Goal: Obtain resource: Download file/media

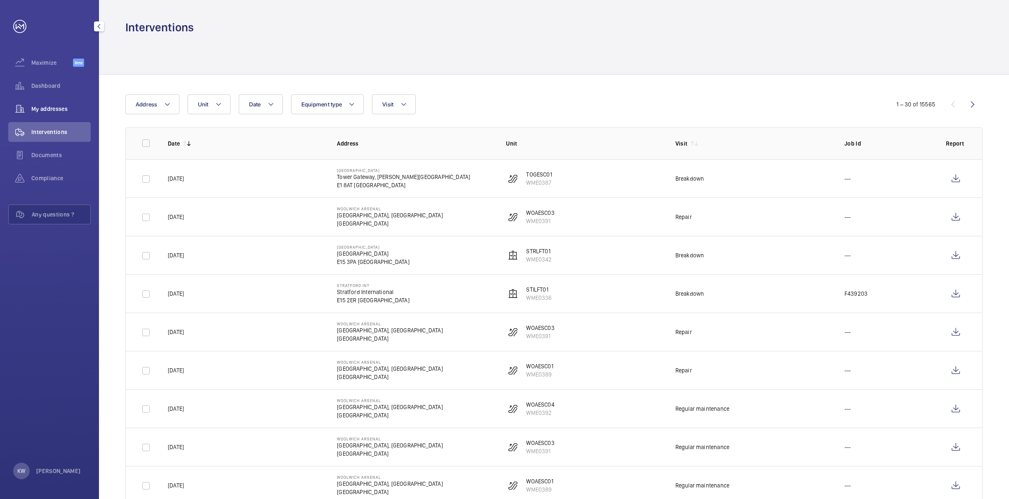
click at [48, 105] on span "My addresses" at bounding box center [60, 109] width 59 height 8
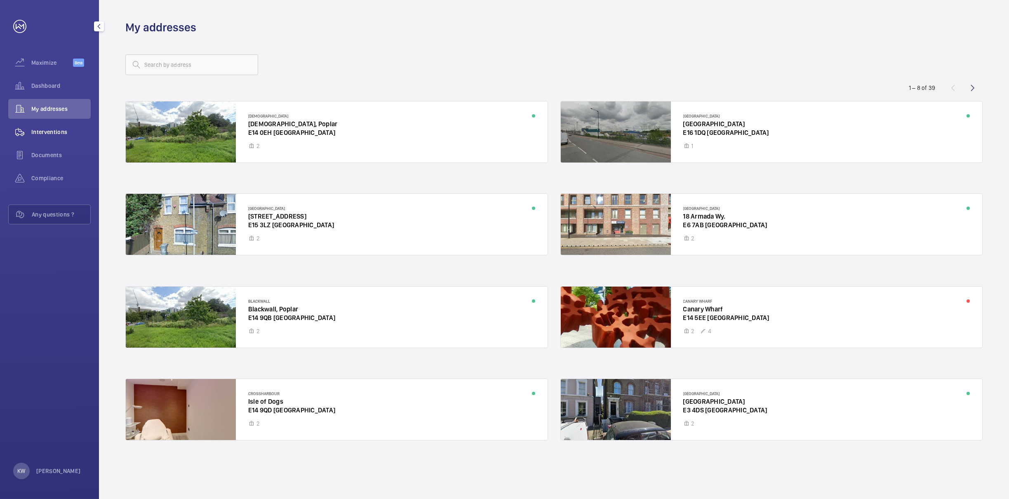
click at [48, 129] on span "Interventions" at bounding box center [60, 132] width 59 height 8
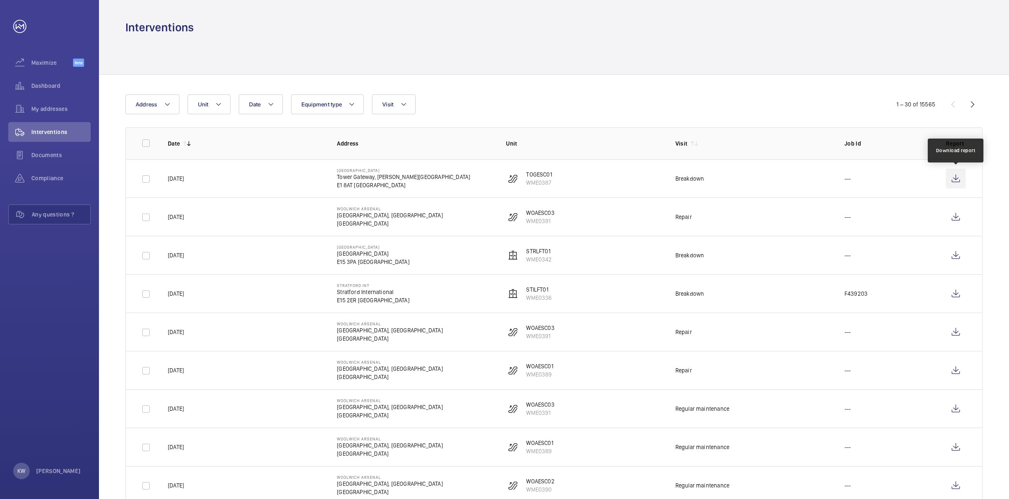
click at [952, 181] on wm-front-icon-button at bounding box center [956, 179] width 20 height 20
click at [956, 217] on wm-front-icon-button at bounding box center [956, 217] width 20 height 20
click at [398, 106] on button "Visit" at bounding box center [393, 104] width 43 height 20
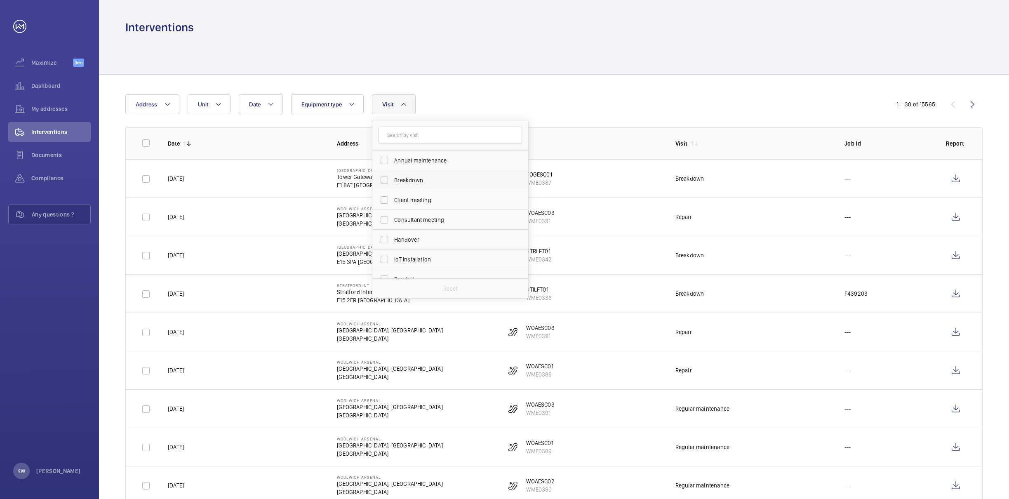
click at [412, 179] on span "Breakdown" at bounding box center [450, 180] width 113 height 8
click at [393, 179] on input "Breakdown" at bounding box center [384, 180] width 16 height 16
checkbox input "true"
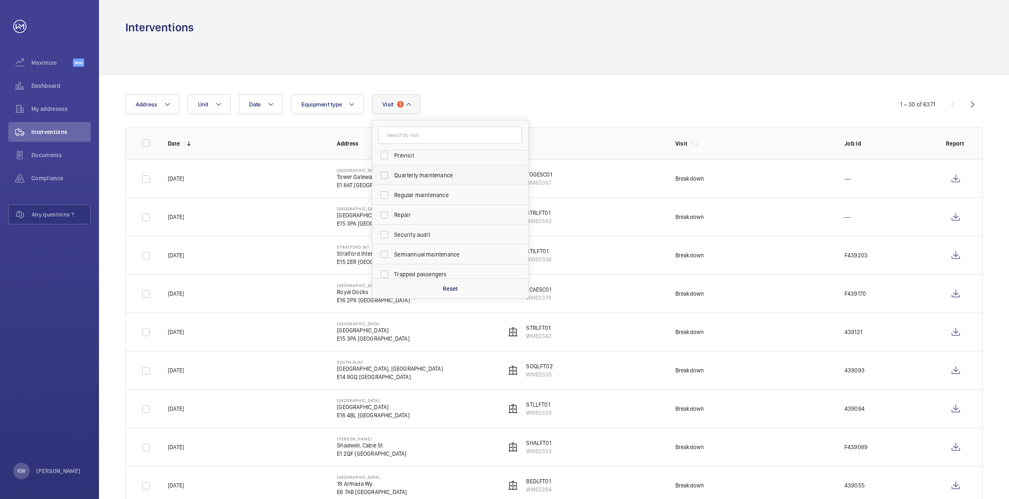
scroll to position [129, 0]
click at [404, 207] on span "Repair" at bounding box center [450, 209] width 113 height 8
click at [393, 207] on input "Repair" at bounding box center [384, 209] width 16 height 16
checkbox input "true"
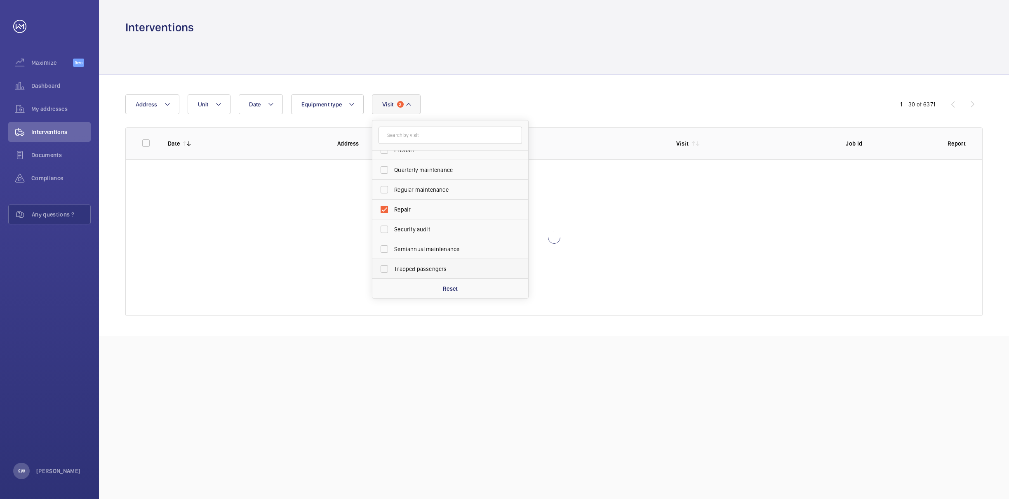
click at [397, 270] on span "Trapped passengers" at bounding box center [450, 269] width 113 height 8
click at [393, 270] on input "Trapped passengers" at bounding box center [384, 269] width 16 height 16
checkbox input "true"
click at [460, 101] on div "Date Address Unit Equipment type Visit 3 Annual maintenance Breakdown Client me…" at bounding box center [504, 104] width 758 height 20
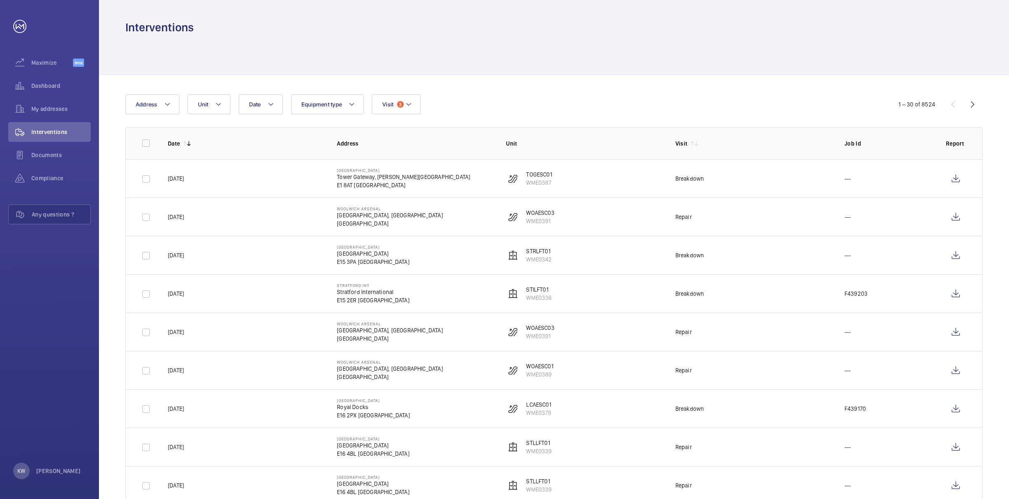
click at [460, 101] on div "Date Address Unit Equipment type Visit 3" at bounding box center [504, 104] width 758 height 20
click at [969, 103] on wm-front-icon-button at bounding box center [973, 104] width 20 height 20
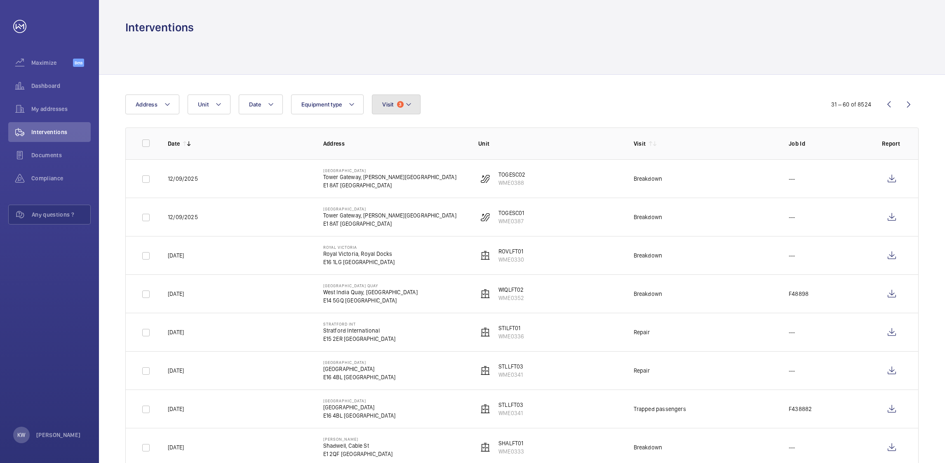
click at [410, 106] on mat-icon at bounding box center [408, 104] width 7 height 10
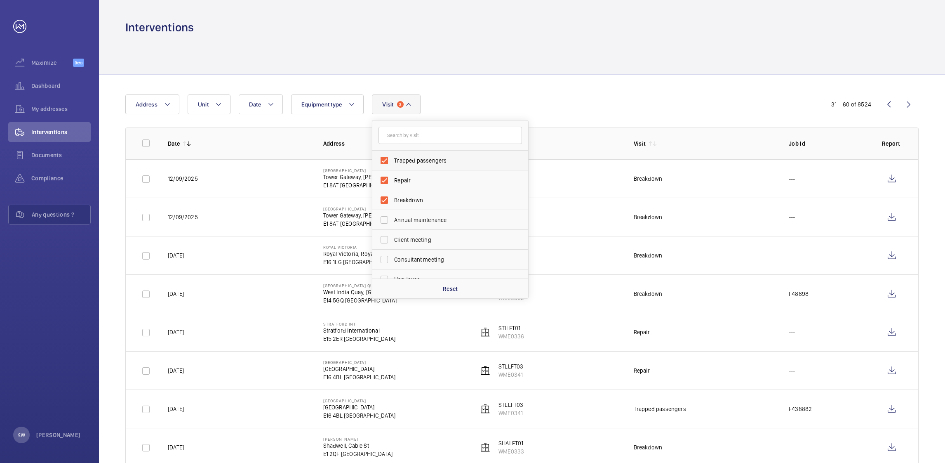
click at [405, 157] on span "Trapped passengers" at bounding box center [450, 160] width 113 height 8
click at [393, 157] on input "Trapped passengers" at bounding box center [384, 160] width 16 height 16
checkbox input "false"
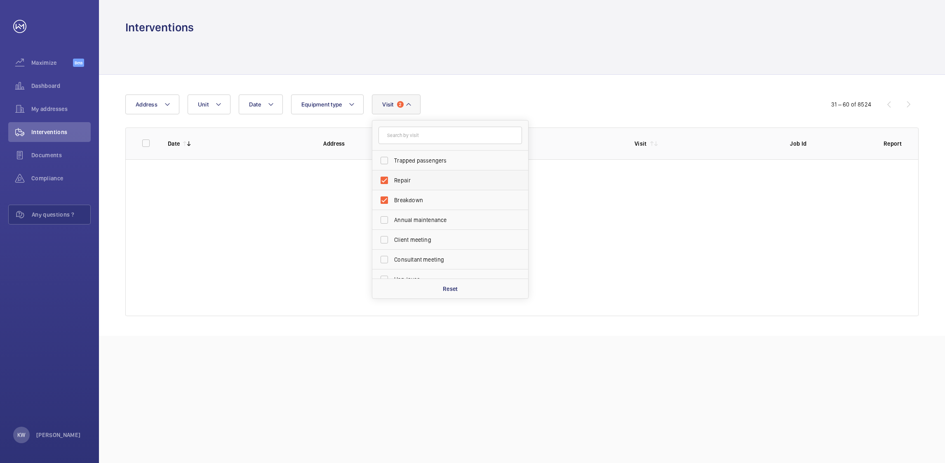
click at [401, 175] on label "Repair" at bounding box center [444, 180] width 144 height 20
click at [393, 175] on input "Repair" at bounding box center [384, 180] width 16 height 16
checkbox input "false"
click at [401, 198] on span "Breakdown" at bounding box center [450, 200] width 113 height 8
click at [393, 198] on input "Breakdown" at bounding box center [384, 200] width 16 height 16
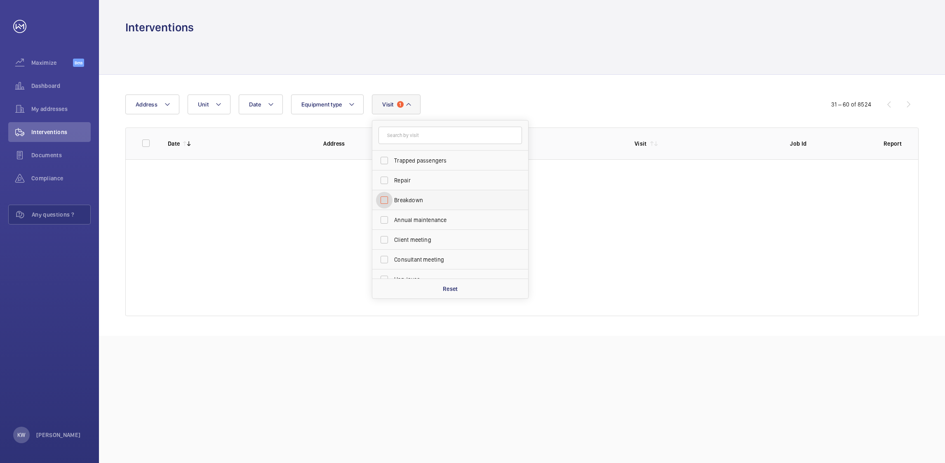
checkbox input "false"
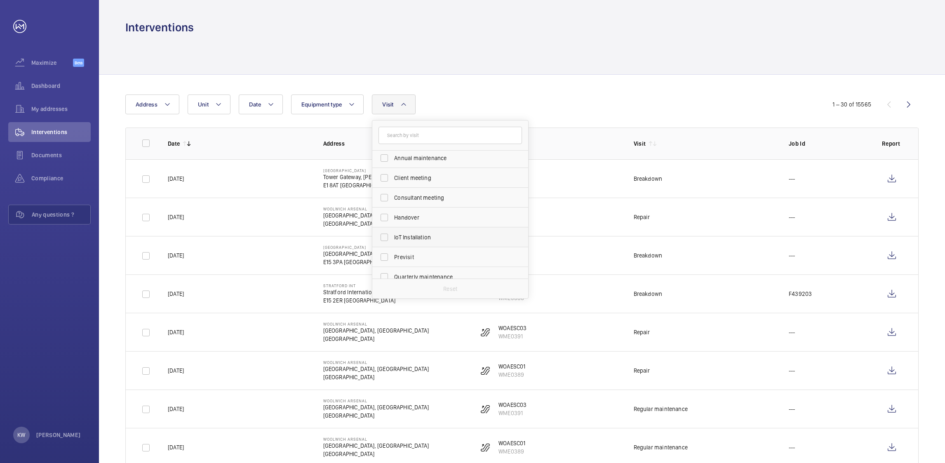
scroll to position [124, 0]
click at [405, 234] on span "Regular maintenance" at bounding box center [450, 235] width 113 height 8
click at [393, 234] on input "Regular maintenance" at bounding box center [384, 234] width 16 height 16
checkbox input "true"
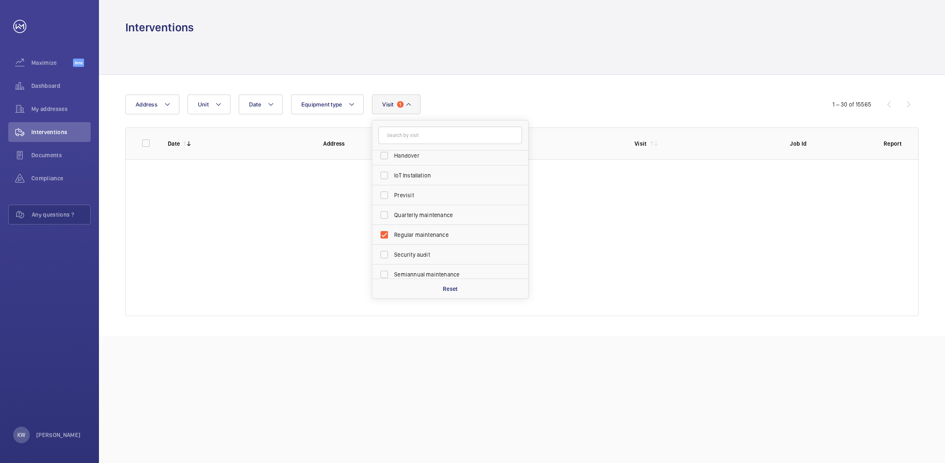
click at [476, 102] on div "Date Address Unit Equipment type Visit 1 Trapped passengers Repair Breakdown An…" at bounding box center [472, 104] width 694 height 20
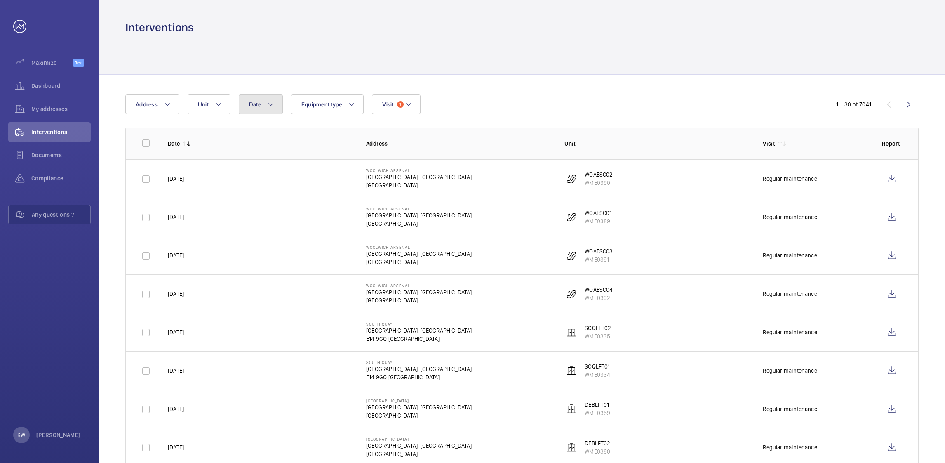
click at [271, 114] on button "Date" at bounding box center [261, 104] width 44 height 20
click at [355, 214] on span "14" at bounding box center [358, 218] width 16 height 16
type input "[DATE]"
click at [288, 233] on span "17" at bounding box center [287, 235] width 16 height 16
type input "17/09/2025"
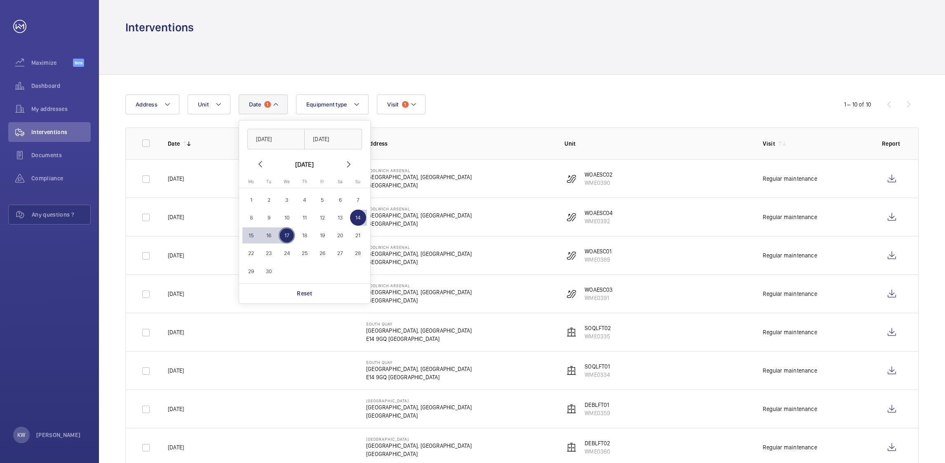
click at [480, 99] on div "Date 1 14/09/2025 17/09/2025 September 2025 Monday Mo Tuesday Tu Wednesday We T…" at bounding box center [472, 104] width 695 height 20
click at [284, 104] on button "Date 1" at bounding box center [263, 104] width 49 height 20
click at [298, 293] on p "Reset" at bounding box center [304, 293] width 15 height 8
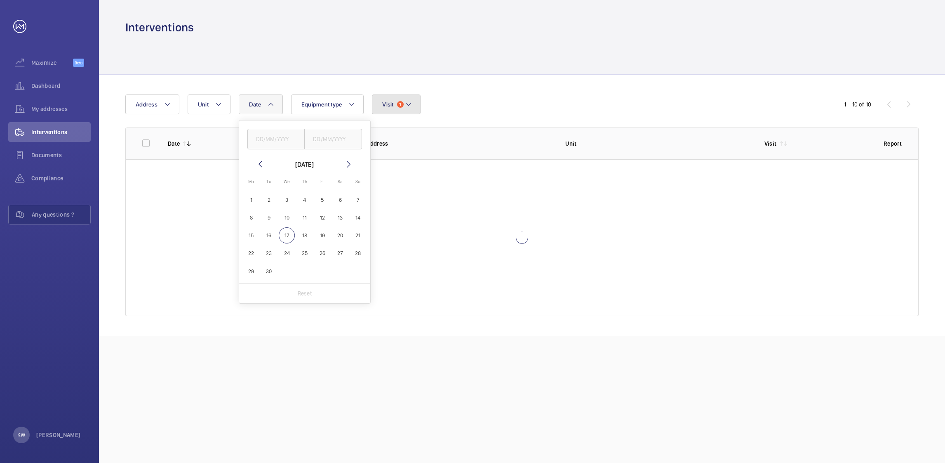
click at [396, 104] on button "Visit 1" at bounding box center [396, 104] width 48 height 20
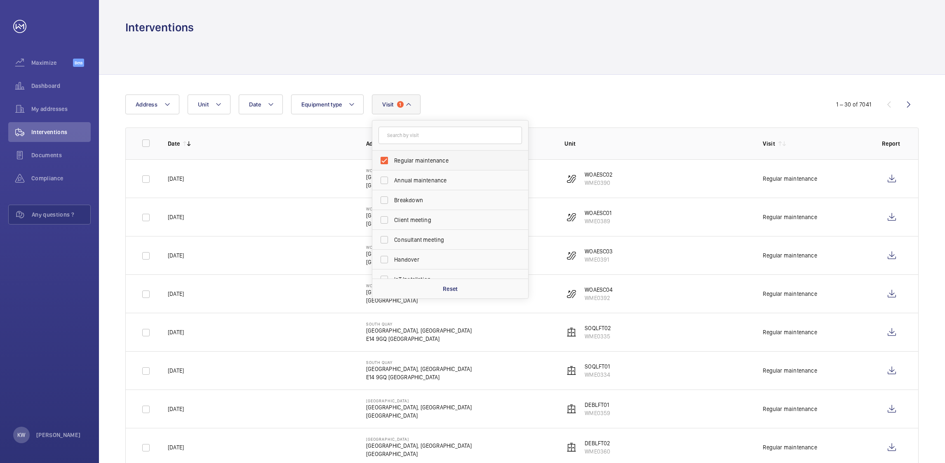
click at [395, 160] on span "Regular maintenance" at bounding box center [450, 160] width 113 height 8
click at [393, 160] on input "Regular maintenance" at bounding box center [384, 160] width 16 height 16
checkbox input "false"
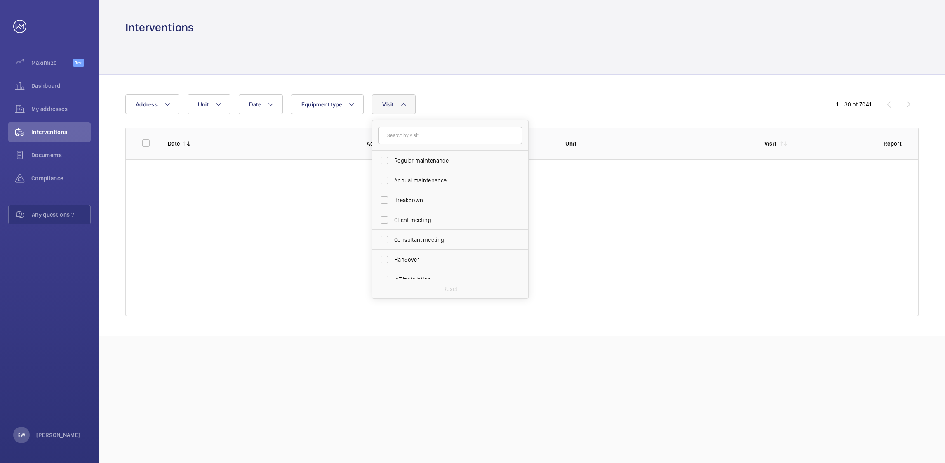
click at [509, 91] on div "Date Address Unit Equipment type Visit Regular maintenance Annual maintenance B…" at bounding box center [522, 205] width 846 height 261
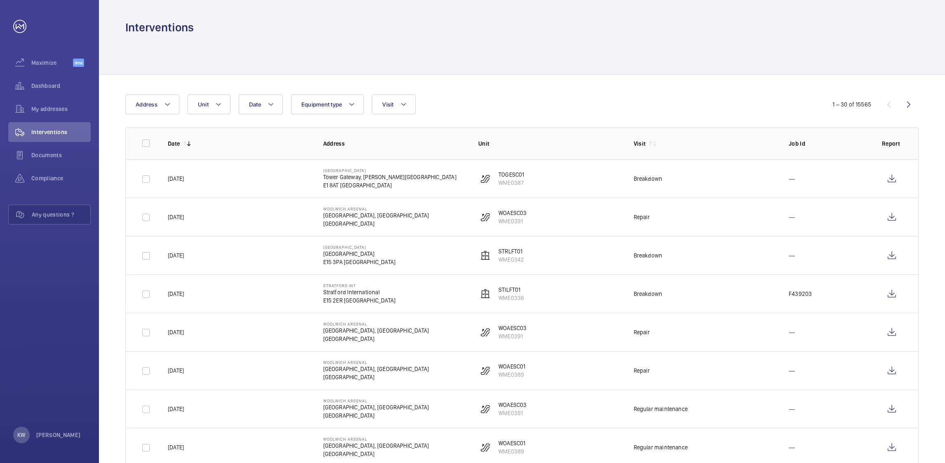
click at [584, 40] on div at bounding box center [521, 54] width 793 height 39
click at [560, 107] on div "Date Address Unit Equipment type Visit" at bounding box center [472, 104] width 694 height 20
click at [494, 104] on div "Date Address Unit Equipment type Visit" at bounding box center [472, 104] width 694 height 20
drag, startPoint x: 626, startPoint y: 99, endPoint x: 685, endPoint y: 98, distance: 59.0
click at [626, 99] on div "Date Address Unit Equipment type Visit" at bounding box center [472, 104] width 694 height 20
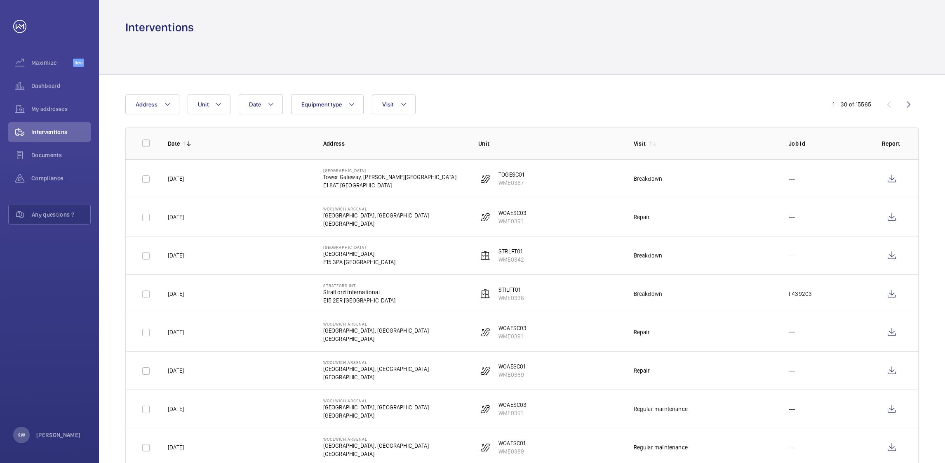
drag, startPoint x: 689, startPoint y: 98, endPoint x: 694, endPoint y: 96, distance: 5.4
click at [690, 98] on div "Date Address Unit Equipment type Visit" at bounding box center [472, 104] width 694 height 20
click at [744, 40] on div at bounding box center [521, 54] width 793 height 39
click at [571, 43] on div at bounding box center [521, 54] width 793 height 39
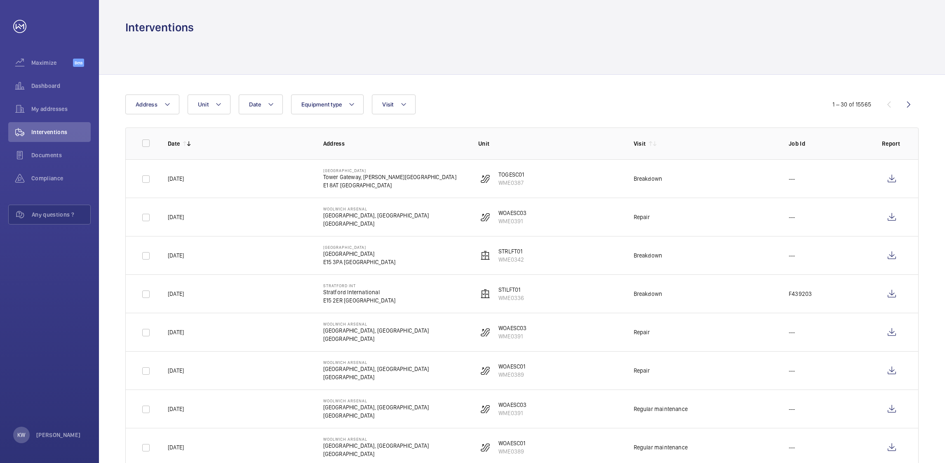
click at [303, 41] on div at bounding box center [521, 54] width 793 height 39
click at [169, 49] on div at bounding box center [521, 54] width 793 height 39
click at [157, 14] on div "Interventions" at bounding box center [522, 17] width 846 height 35
click at [145, 43] on div at bounding box center [521, 54] width 793 height 39
click at [122, 26] on div "Interventions" at bounding box center [522, 17] width 846 height 35
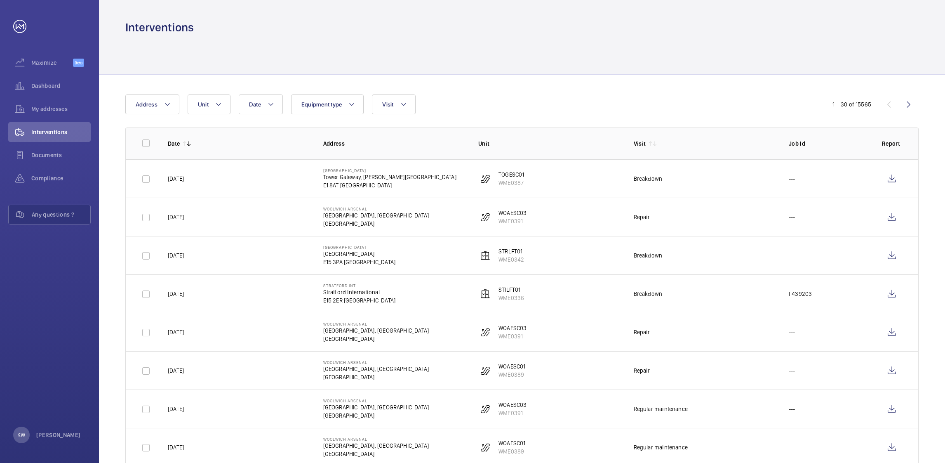
click at [198, 33] on div "Interventions" at bounding box center [521, 27] width 793 height 15
click at [167, 16] on div "Interventions" at bounding box center [522, 17] width 846 height 35
click at [162, 42] on div at bounding box center [521, 54] width 793 height 39
click at [123, 25] on div "Interventions" at bounding box center [522, 17] width 846 height 35
click at [202, 29] on div "Interventions" at bounding box center [521, 27] width 793 height 15
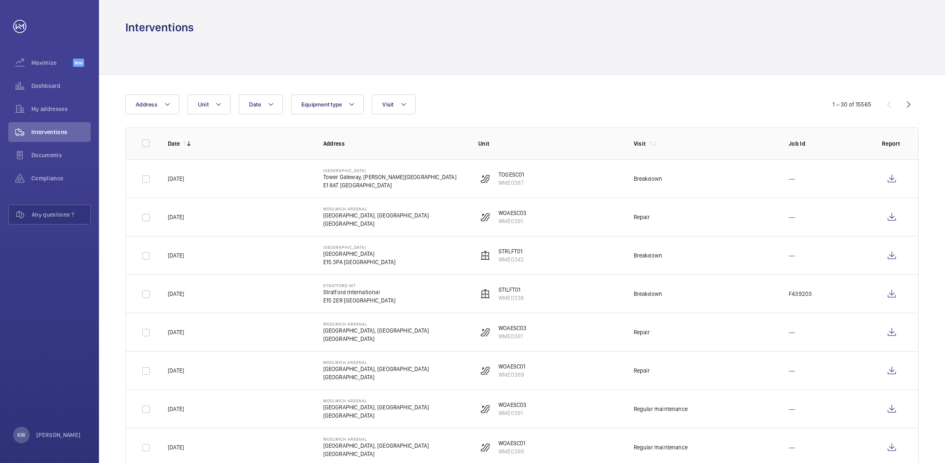
click at [174, 12] on div "Interventions" at bounding box center [522, 17] width 846 height 35
click at [165, 40] on div at bounding box center [521, 54] width 793 height 39
click at [126, 26] on h1 "Interventions" at bounding box center [159, 27] width 68 height 15
click at [205, 33] on div "Interventions" at bounding box center [521, 27] width 793 height 15
click at [206, 106] on span "Unit" at bounding box center [203, 104] width 11 height 7
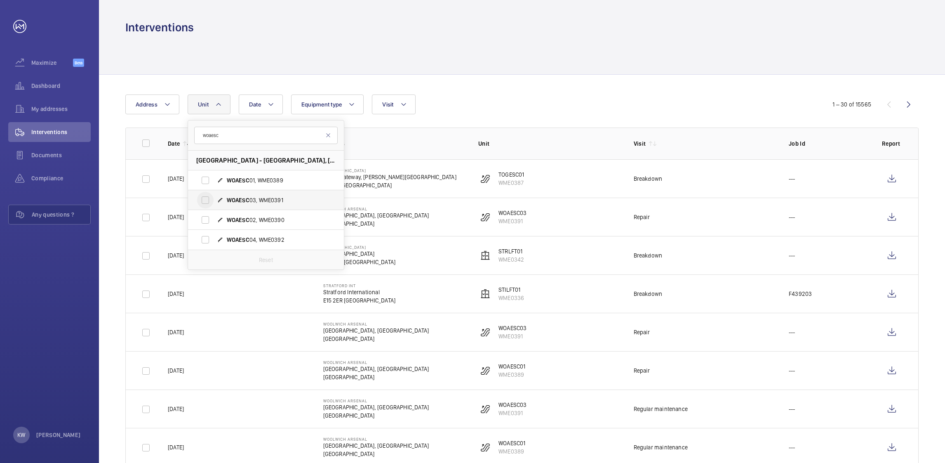
type input "woaesc"
click at [208, 198] on input "WOAESC 03, WME0391" at bounding box center [205, 200] width 16 height 16
checkbox input "true"
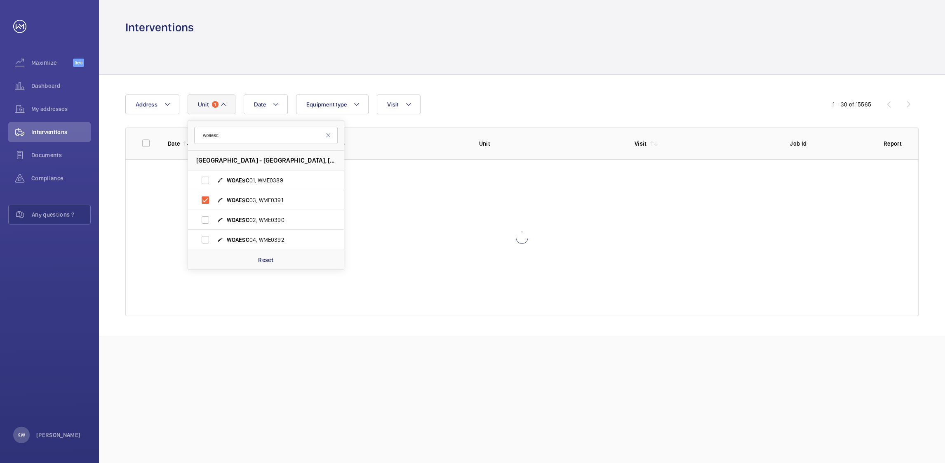
click at [568, 94] on div "Date Address Unit 1 woaesc Woolwich Arsenal - Woolwich Arsenal, Woolwich New Ro…" at bounding box center [472, 104] width 694 height 20
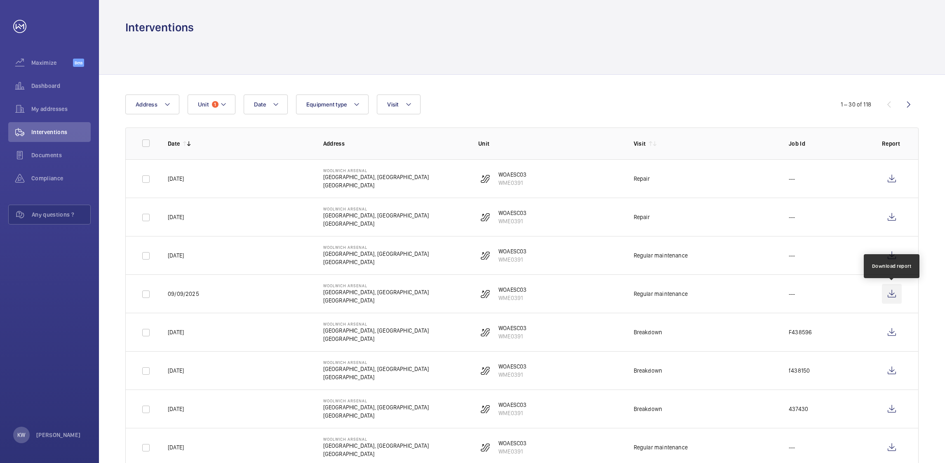
click at [886, 294] on wm-front-icon-button at bounding box center [892, 294] width 20 height 20
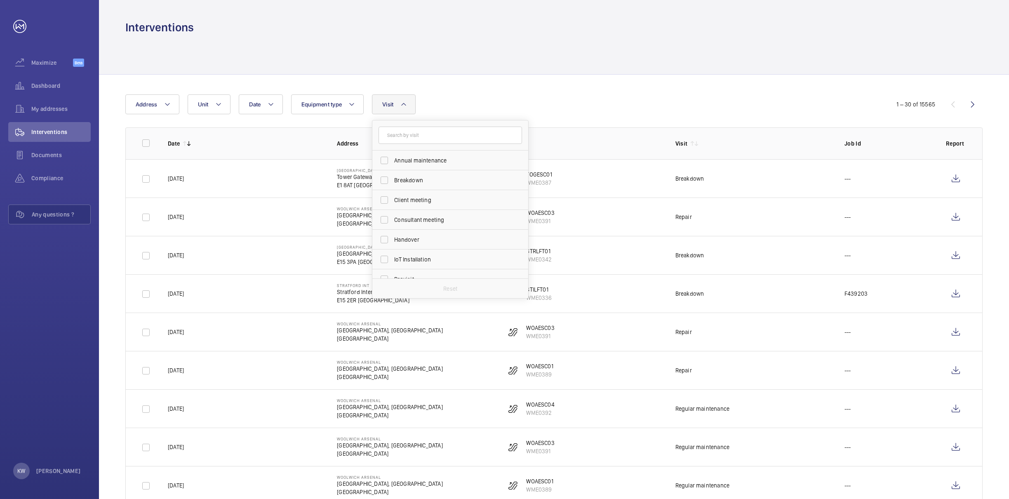
scroll to position [129, 0]
click at [396, 211] on span "Repair" at bounding box center [450, 209] width 113 height 8
click at [393, 211] on input "Repair" at bounding box center [384, 209] width 16 height 16
checkbox input "true"
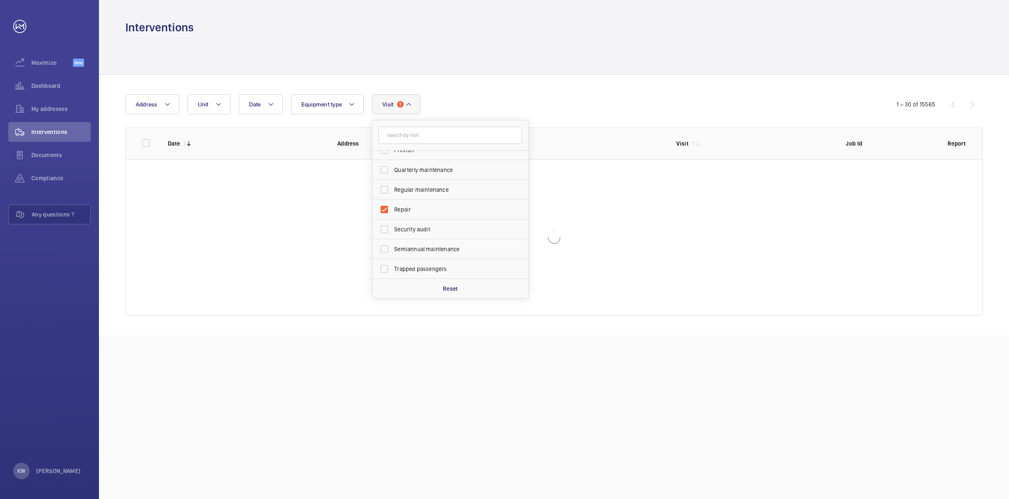
click at [640, 105] on div "Date Address Unit Equipment type Visit 1 Annual maintenance Breakdown Client me…" at bounding box center [504, 104] width 758 height 20
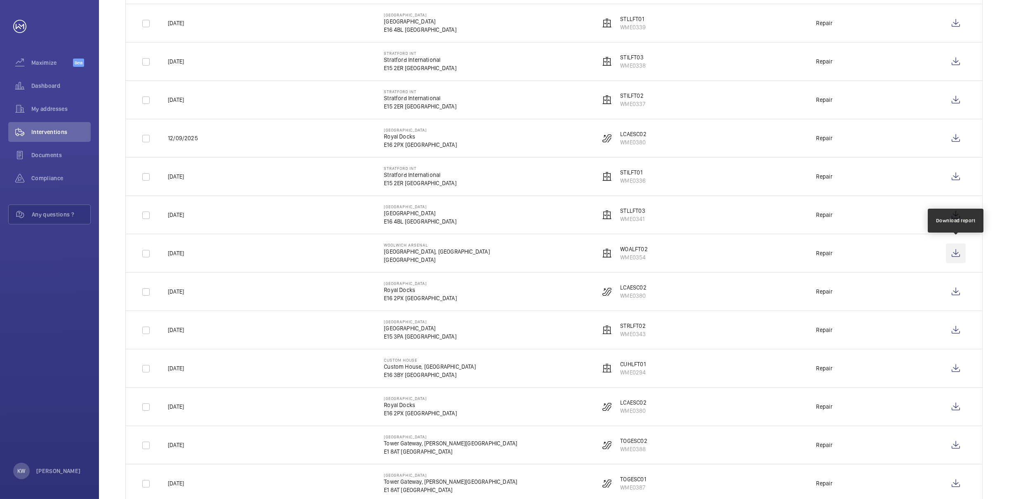
scroll to position [309, 0]
click at [956, 257] on wm-front-icon-button at bounding box center [956, 253] width 20 height 20
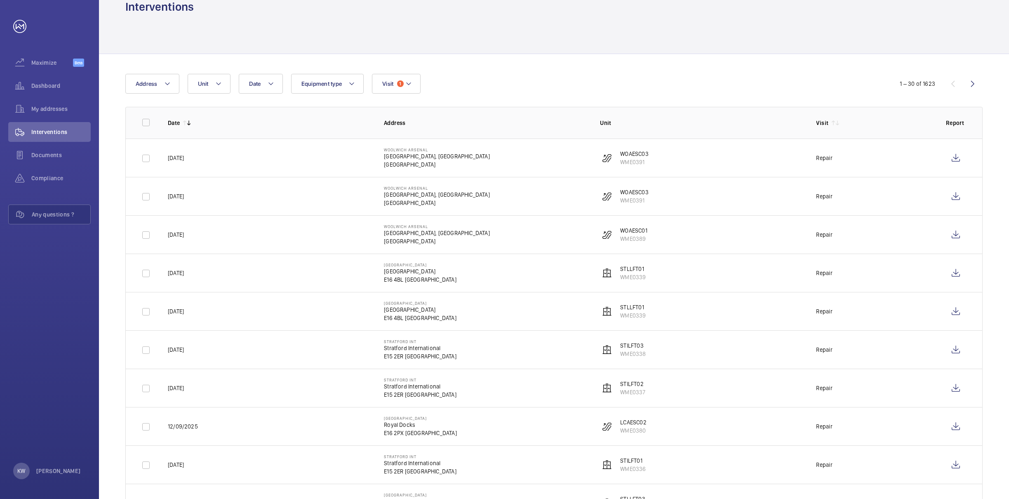
scroll to position [0, 0]
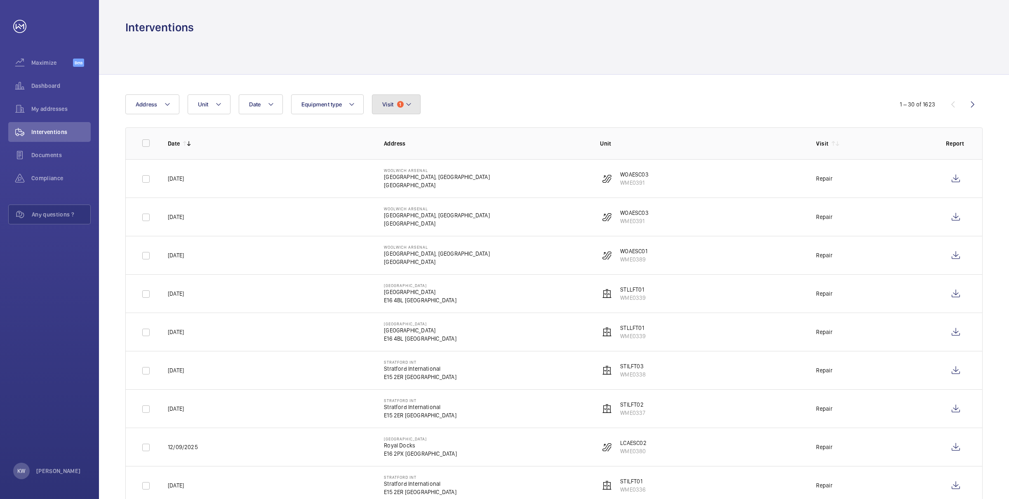
click at [413, 109] on button "Visit 1" at bounding box center [396, 104] width 48 height 20
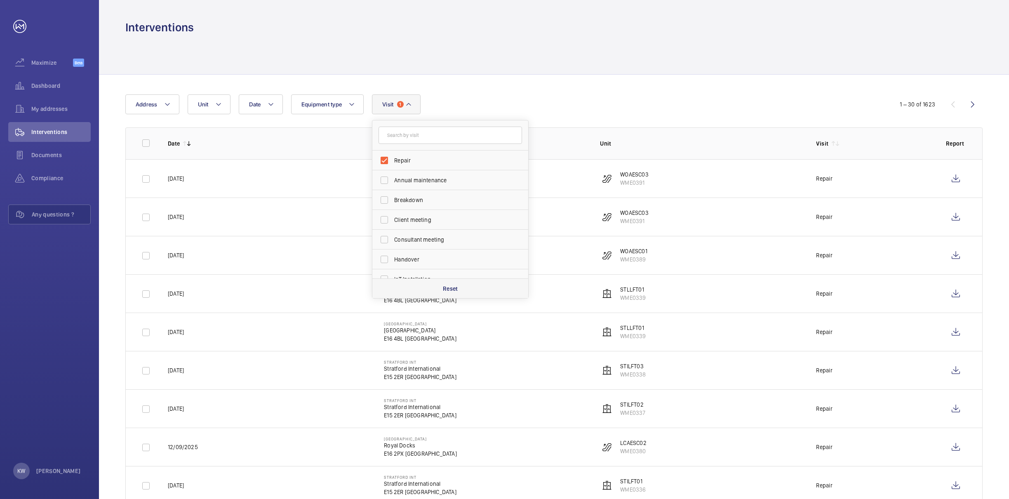
click at [448, 289] on p "Reset" at bounding box center [450, 289] width 15 height 8
checkbox input "false"
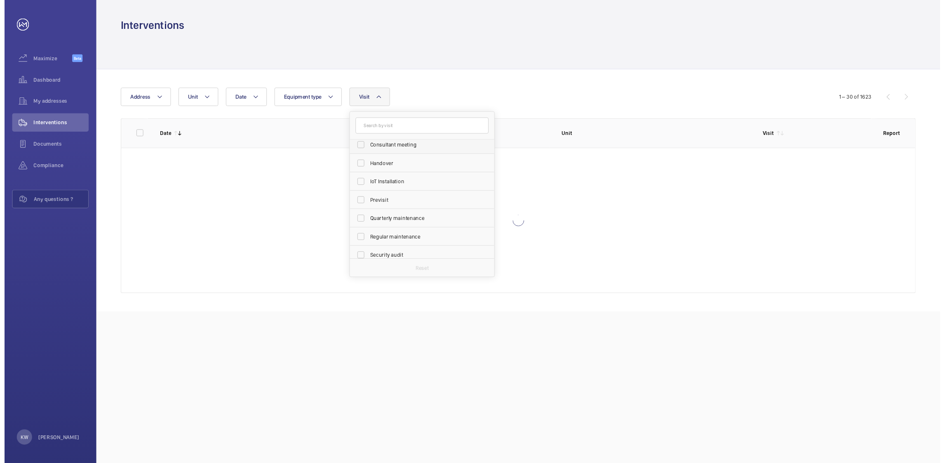
scroll to position [129, 0]
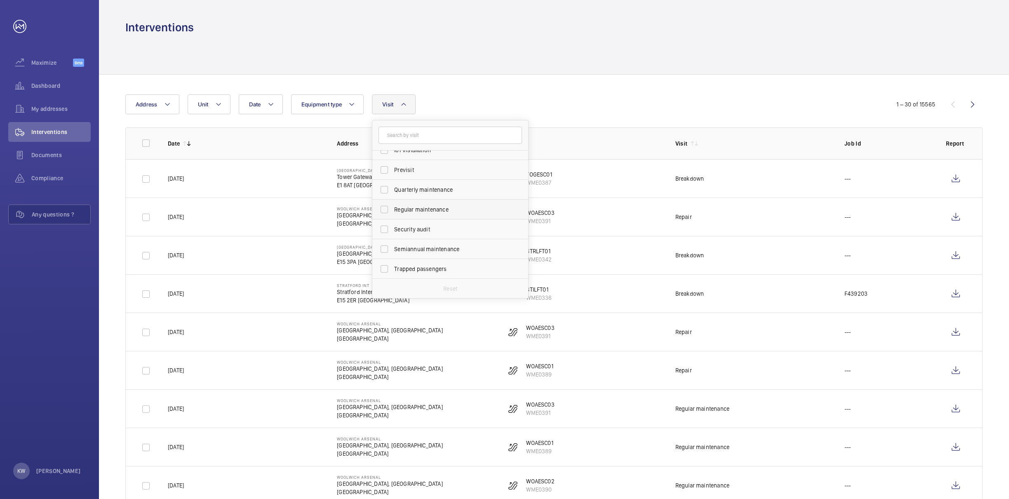
click at [412, 208] on span "Regular maintenance" at bounding box center [450, 209] width 113 height 8
click at [393, 208] on input "Regular maintenance" at bounding box center [384, 209] width 16 height 16
checkbox input "true"
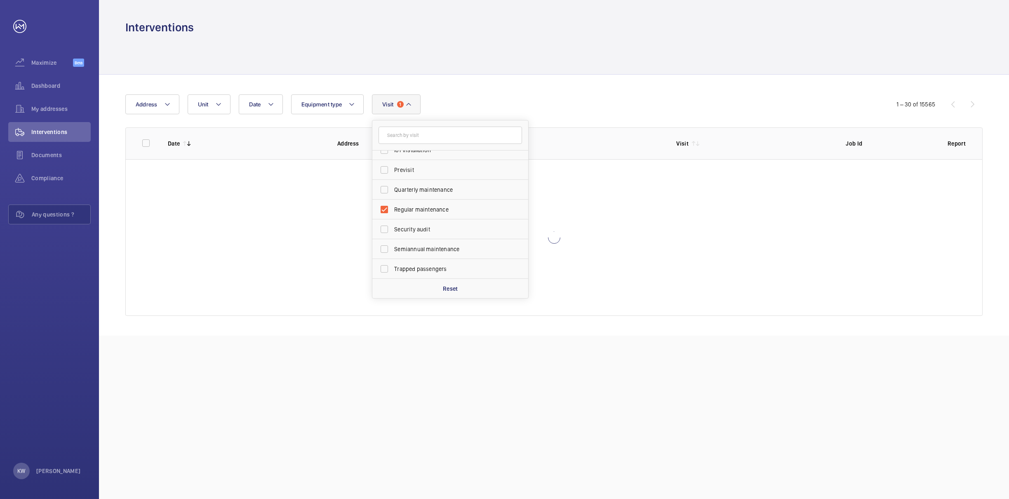
click at [513, 89] on div "Date Address Unit Equipment type Visit 1 Repair Annual maintenance Breakdown Cl…" at bounding box center [554, 205] width 910 height 261
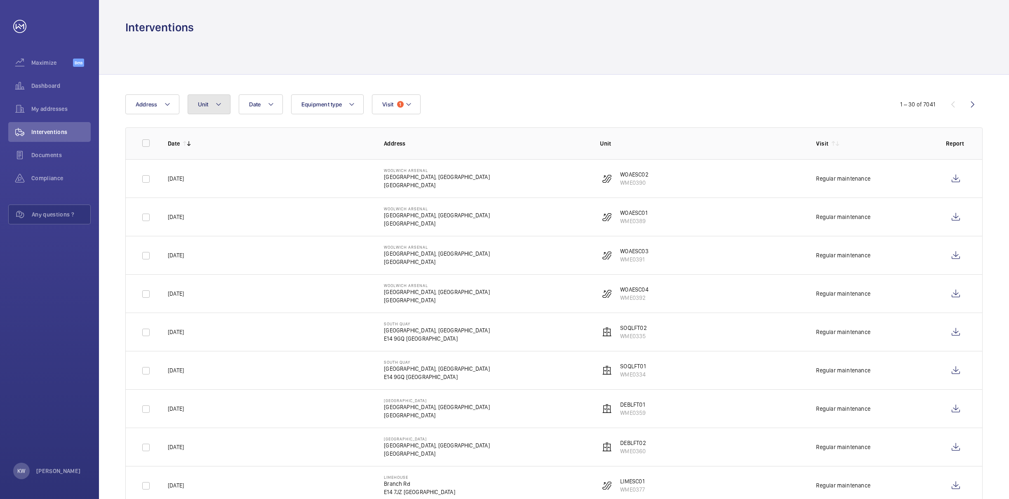
click at [212, 111] on button "Unit" at bounding box center [209, 104] width 43 height 20
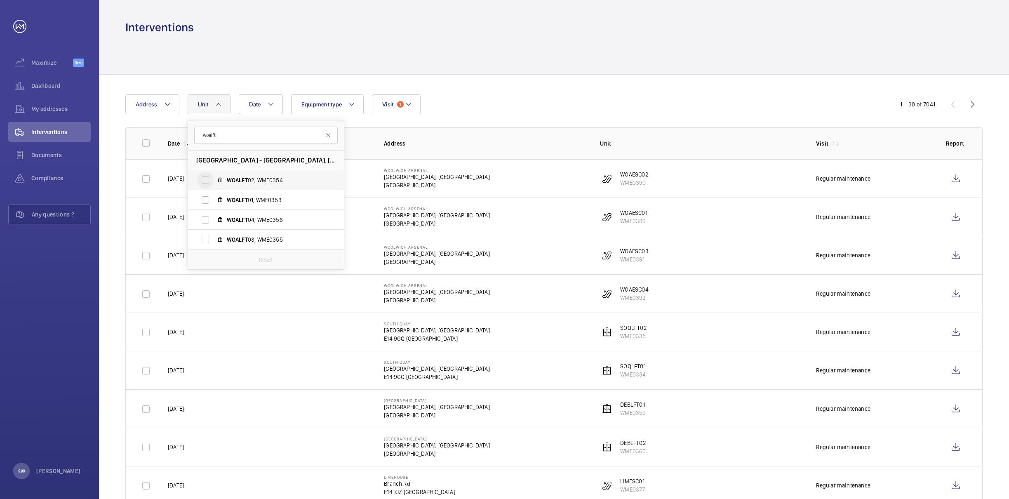
type input "woalft"
click at [208, 180] on input "WOALFT 02, WME0354" at bounding box center [205, 180] width 16 height 16
checkbox input "true"
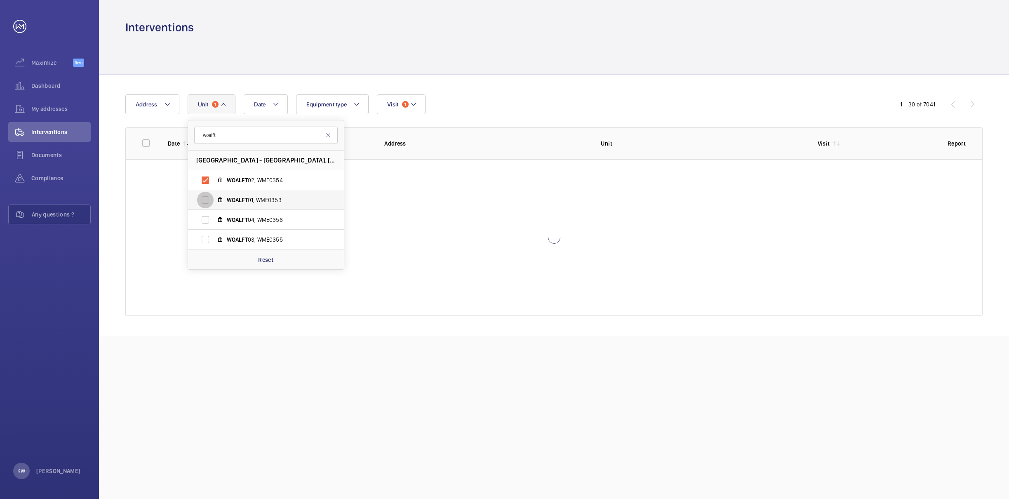
click at [206, 200] on input "WOALFT 01, WME0353" at bounding box center [205, 200] width 16 height 16
checkbox input "true"
click at [205, 221] on input "WOALFT 04, WME0356" at bounding box center [205, 220] width 16 height 16
checkbox input "true"
click at [205, 237] on input "WOALFT 03, WME0355" at bounding box center [205, 239] width 16 height 16
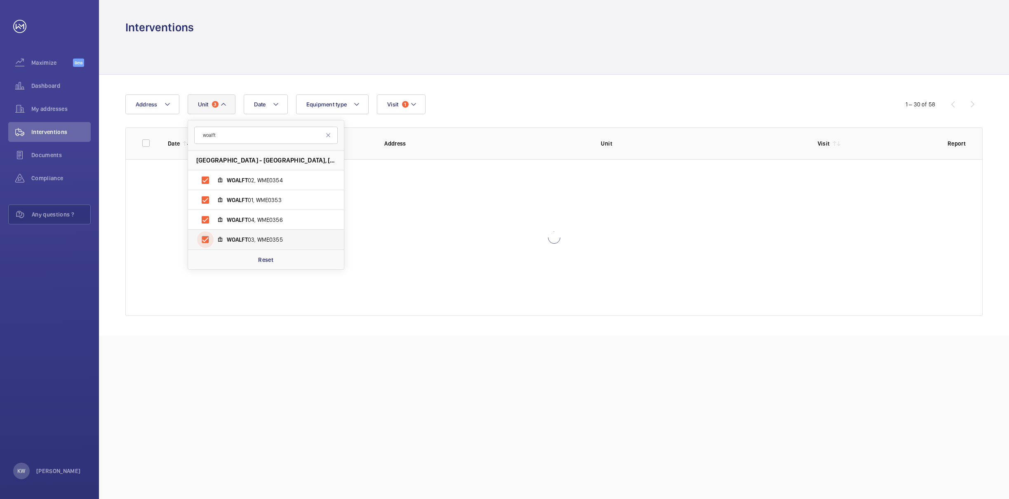
checkbox input "true"
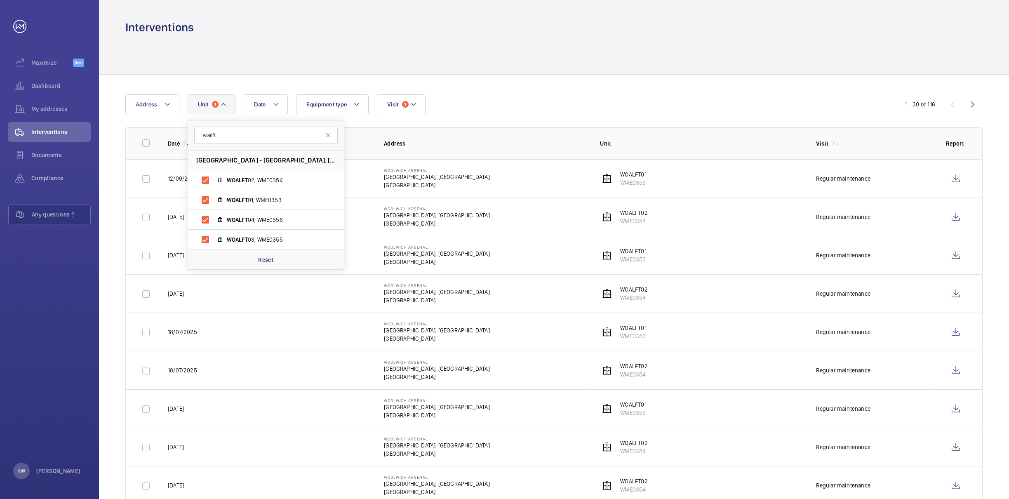
click at [689, 106] on div "Date Address [STREET_ADDRESS] WOALFT 02, WME0354 WOALFT 01, WME0353 WOALFT 04, …" at bounding box center [504, 104] width 758 height 20
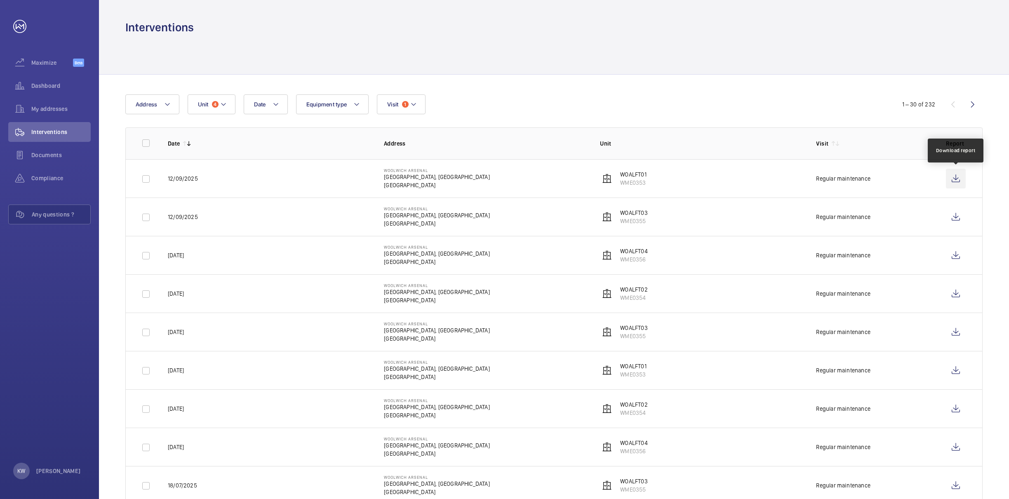
click at [954, 184] on wm-front-icon-button at bounding box center [956, 179] width 20 height 20
click at [956, 219] on wm-front-icon-button at bounding box center [956, 217] width 20 height 20
click at [954, 254] on wm-front-icon-button at bounding box center [956, 255] width 20 height 20
click at [951, 296] on wm-front-icon-button at bounding box center [956, 294] width 20 height 20
click at [217, 109] on button "Unit 4" at bounding box center [212, 104] width 48 height 20
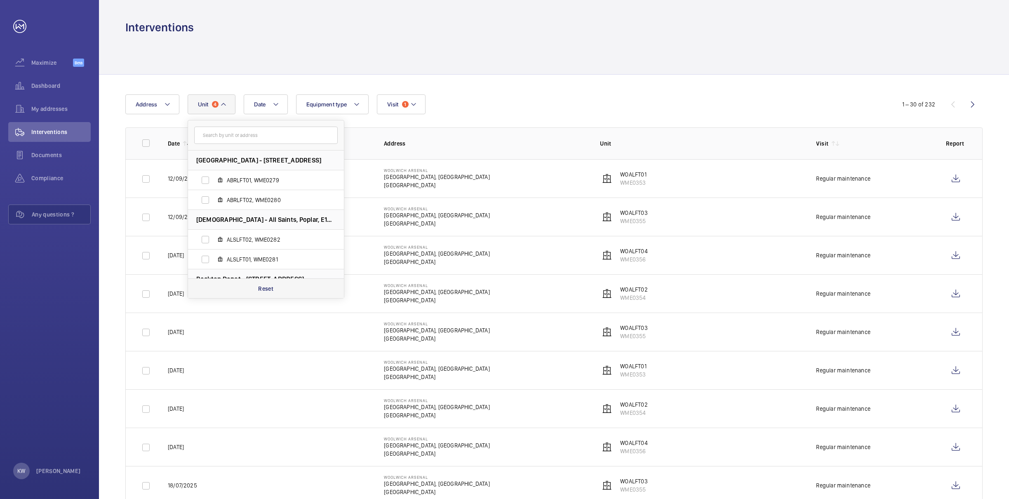
click at [268, 294] on div "Reset" at bounding box center [266, 288] width 156 height 20
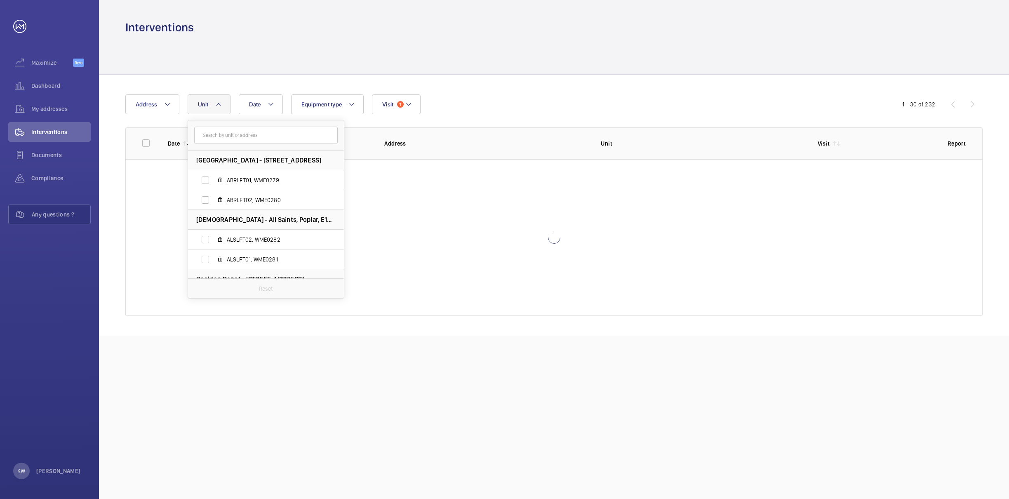
click at [503, 63] on div at bounding box center [553, 54] width 857 height 39
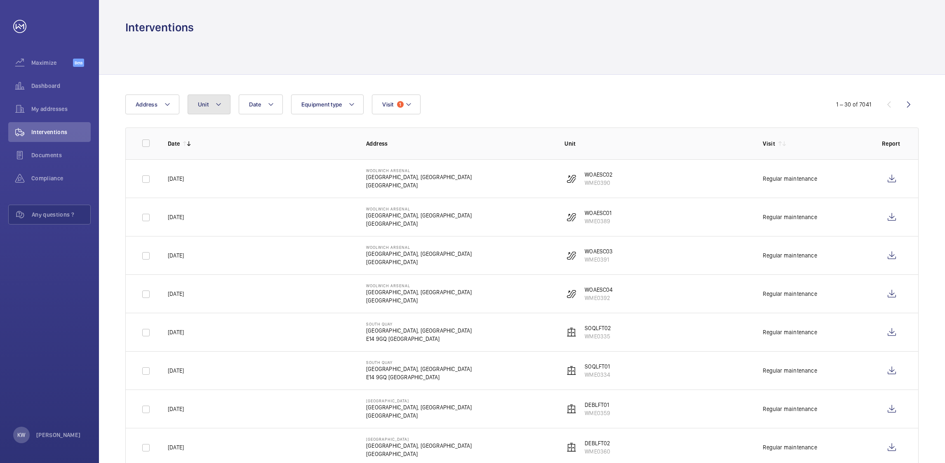
click at [219, 108] on mat-icon at bounding box center [218, 104] width 7 height 10
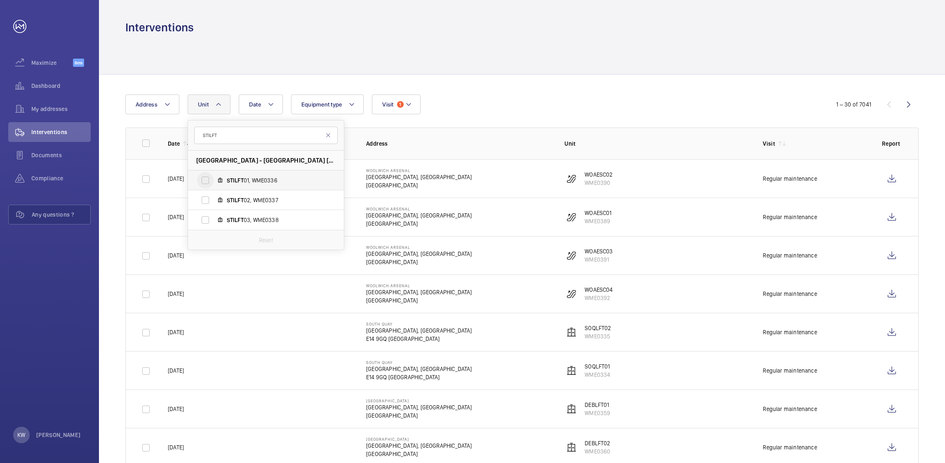
type input "STILFT"
click at [202, 175] on input "STILFT 01, WME0336" at bounding box center [205, 180] width 16 height 16
checkbox input "true"
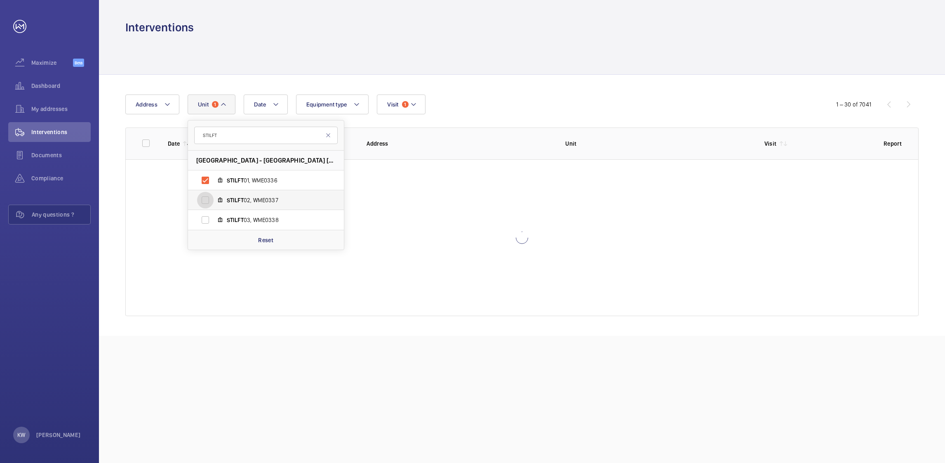
click at [205, 200] on input "STILFT 02, WME0337" at bounding box center [205, 200] width 16 height 16
checkbox input "true"
click at [205, 214] on input "STILFT 03, WME0338" at bounding box center [205, 220] width 16 height 16
checkbox input "true"
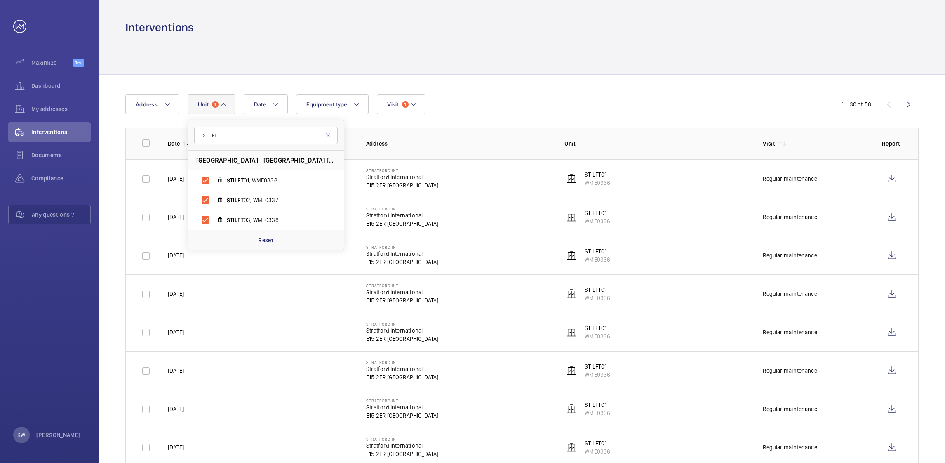
click at [639, 106] on div "Date Address Unit 3 STILFT Stratford int - [GEOGRAPHIC_DATA] LONDON STILFT 01, …" at bounding box center [472, 104] width 695 height 20
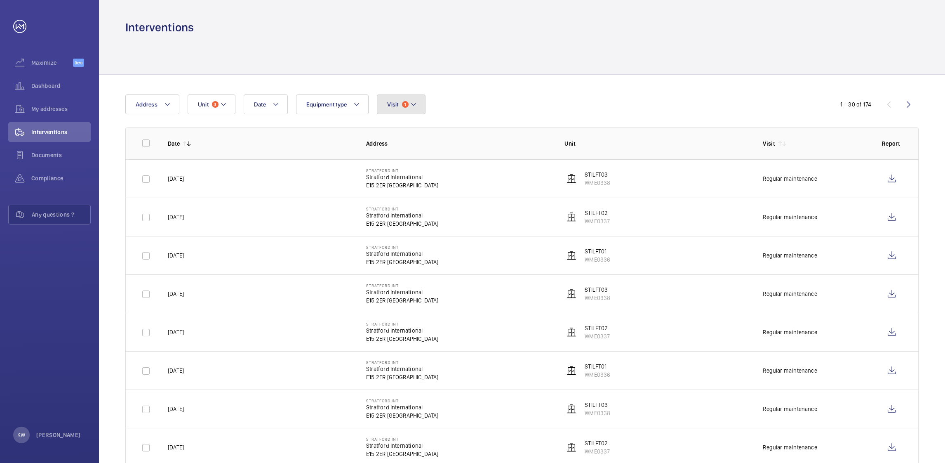
click at [405, 111] on button "Visit 1" at bounding box center [401, 104] width 48 height 20
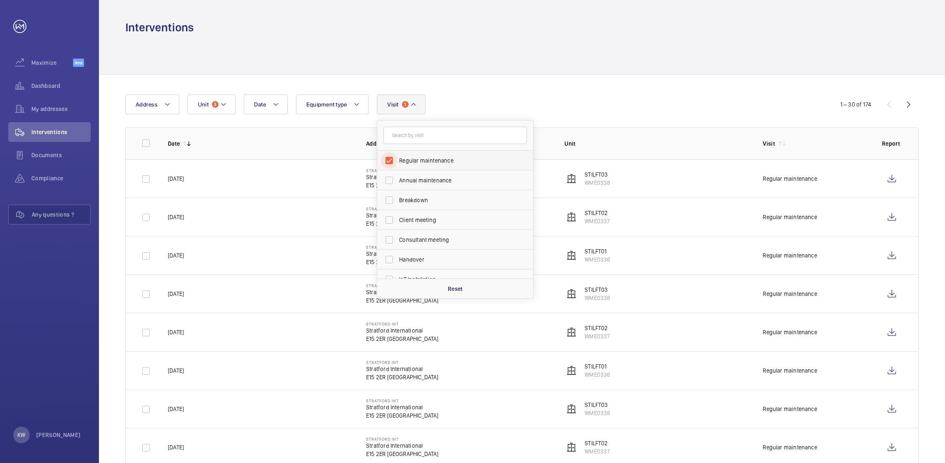
click at [388, 155] on input "Regular maintenance" at bounding box center [389, 160] width 16 height 16
checkbox input "false"
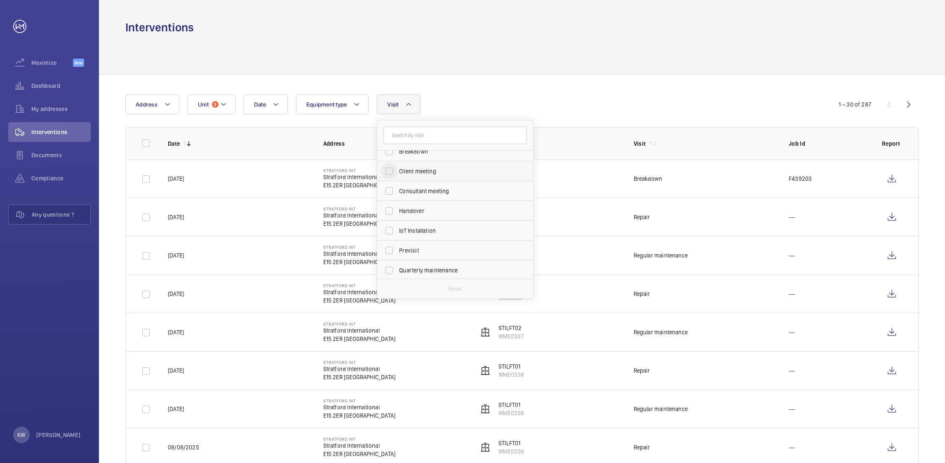
scroll to position [124, 0]
click at [389, 217] on input "Repair" at bounding box center [389, 215] width 16 height 16
checkbox input "true"
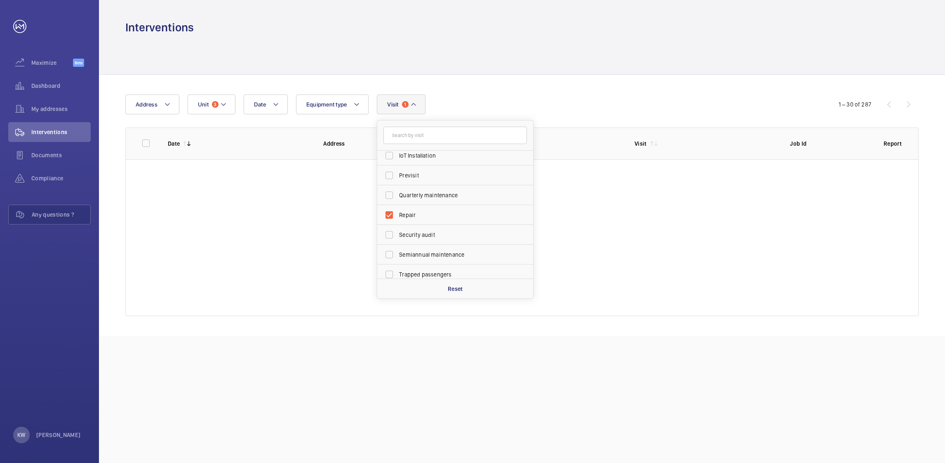
click at [648, 101] on div "Date Address Unit 3 Equipment type Visit 1 Regular maintenance Annual maintenan…" at bounding box center [472, 104] width 695 height 20
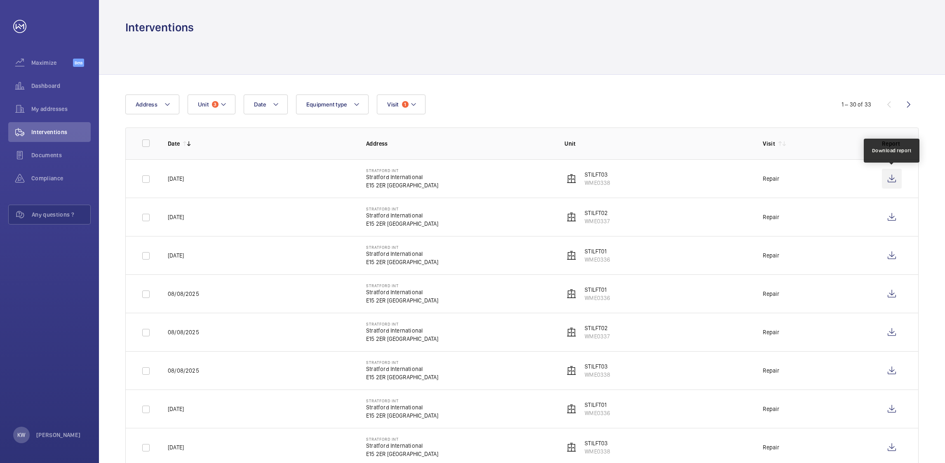
click at [889, 178] on wm-front-icon-button at bounding box center [892, 179] width 20 height 20
click at [890, 218] on wm-front-icon-button at bounding box center [892, 217] width 20 height 20
click at [893, 256] on wm-front-icon-button at bounding box center [892, 255] width 20 height 20
click at [357, 28] on div "Interventions" at bounding box center [521, 27] width 793 height 15
click at [231, 107] on button "Unit 3" at bounding box center [212, 104] width 48 height 20
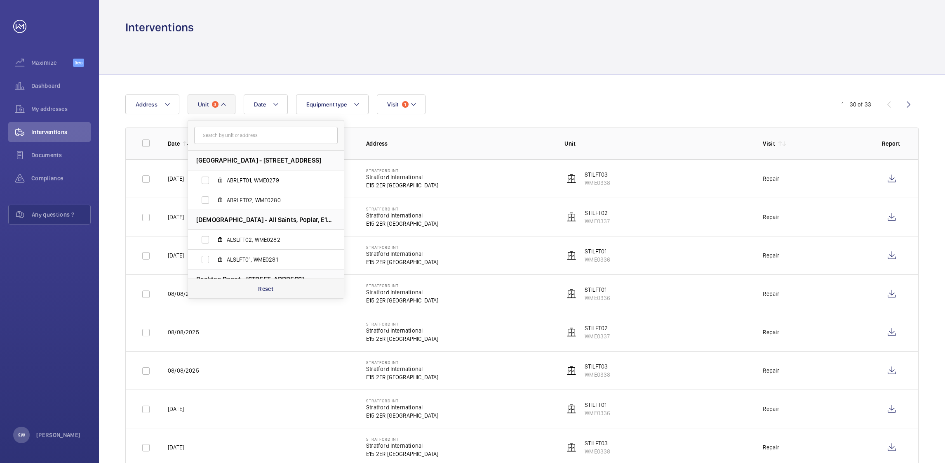
click at [266, 285] on p "Reset" at bounding box center [265, 289] width 15 height 8
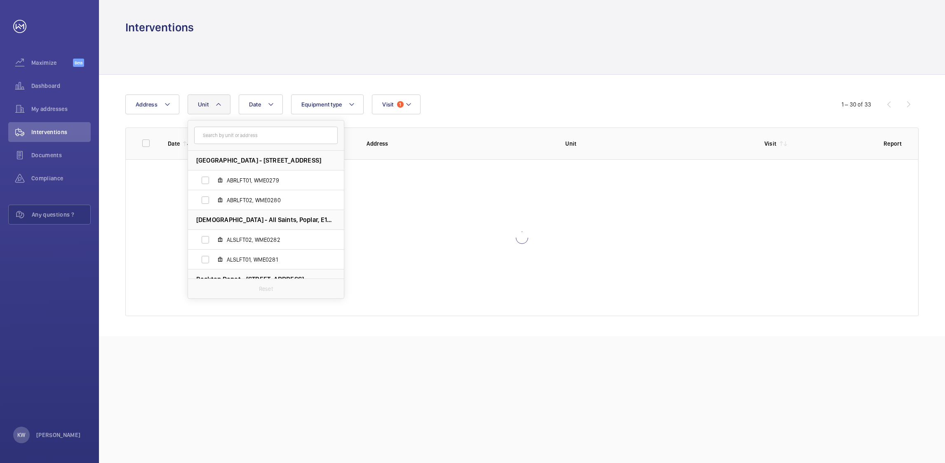
click at [563, 113] on div "Date Address [STREET_ADDRESS][GEOGRAPHIC_DATA] ABRLFT02, WME0280 All Saints - […" at bounding box center [472, 104] width 695 height 20
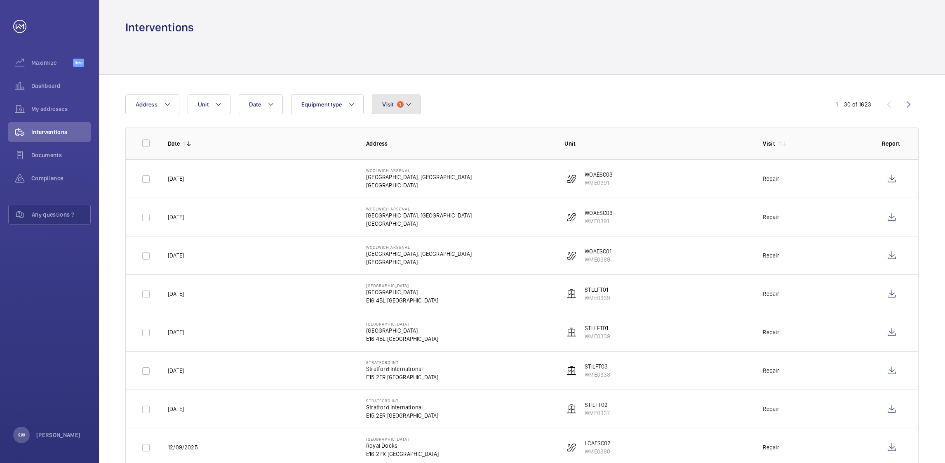
click at [388, 104] on span "Visit" at bounding box center [387, 104] width 11 height 7
click at [400, 161] on span "Repair" at bounding box center [450, 160] width 113 height 8
click at [393, 161] on input "Repair" at bounding box center [384, 160] width 16 height 16
checkbox input "false"
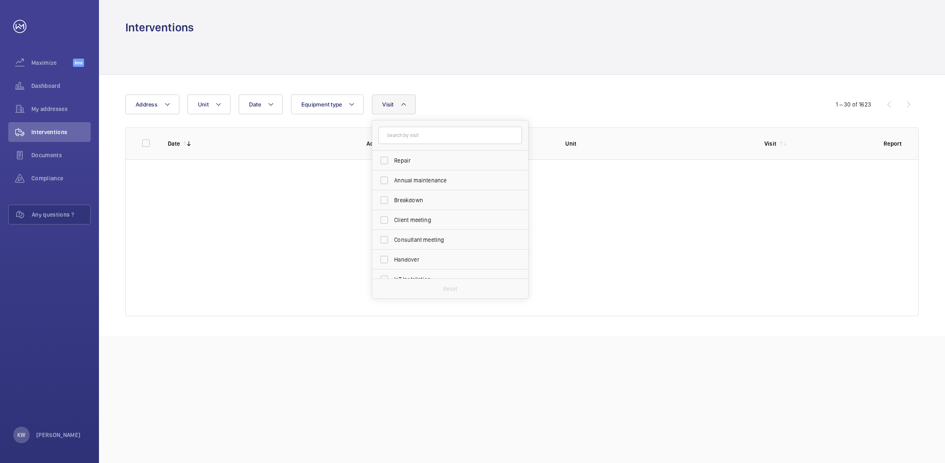
click at [513, 84] on div "Date Address Unit Equipment type Visit Repair Annual maintenance Breakdown Clie…" at bounding box center [522, 205] width 846 height 261
